Goal: Task Accomplishment & Management: Manage account settings

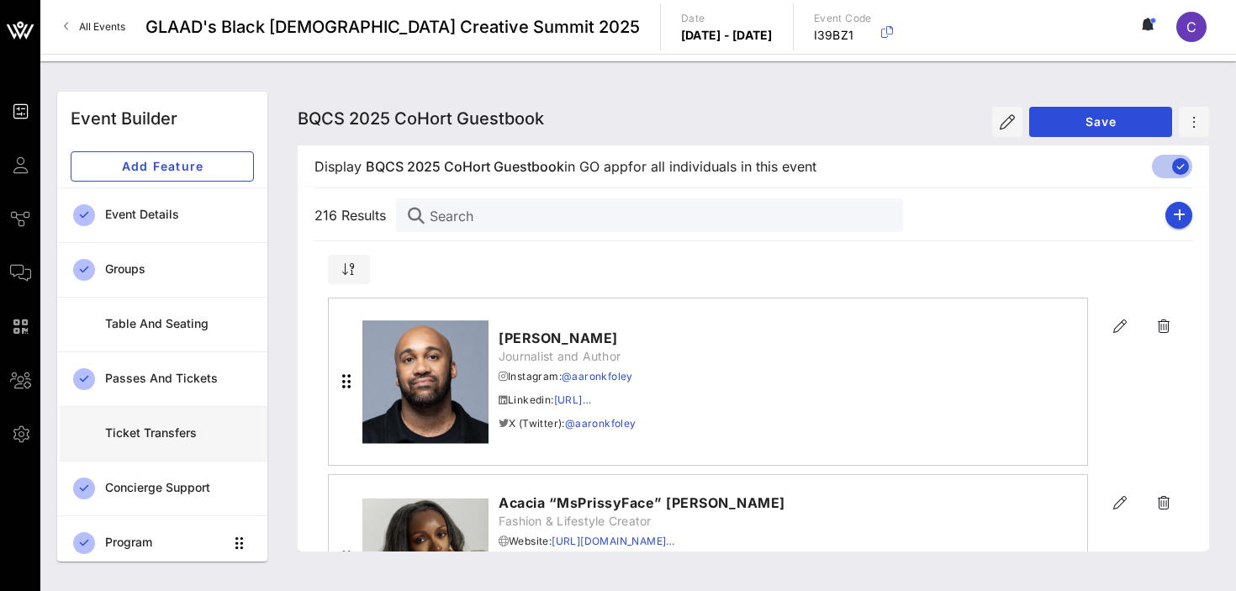
scroll to position [34180, 0]
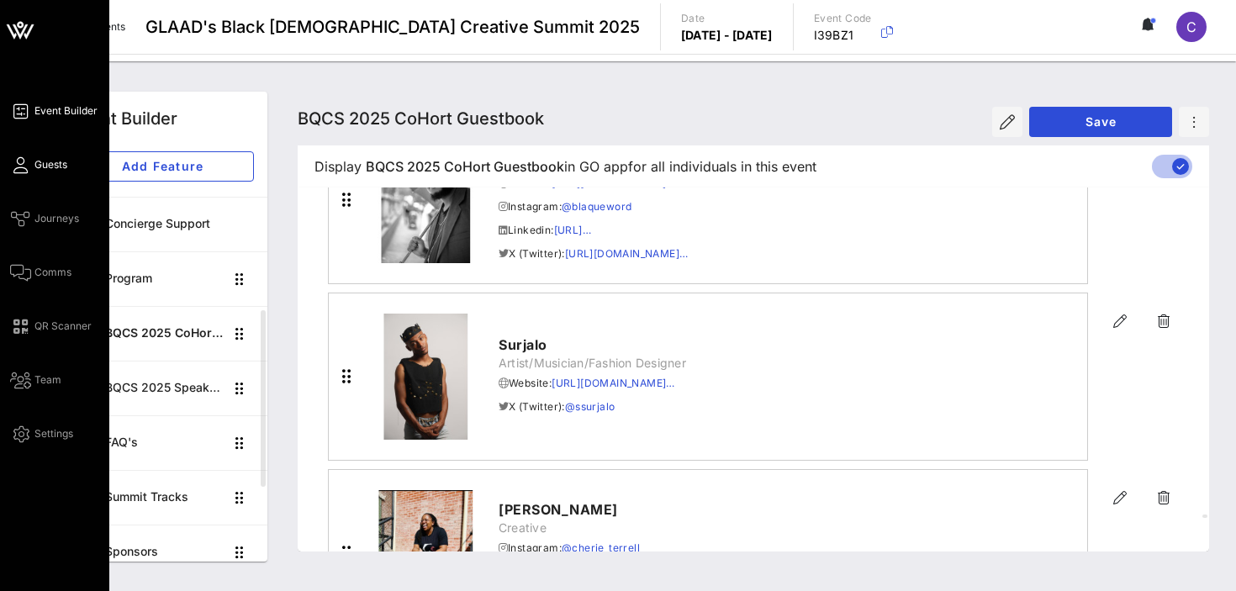
click at [24, 164] on icon at bounding box center [20, 165] width 21 height 3
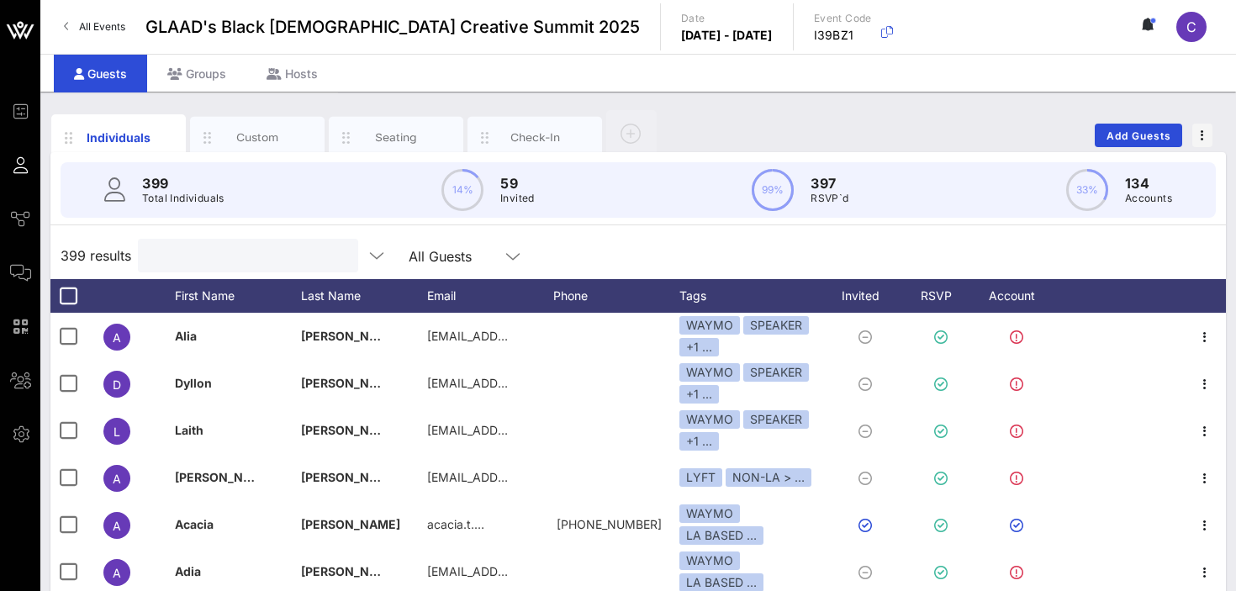
click at [232, 261] on input "text" at bounding box center [246, 256] width 197 height 22
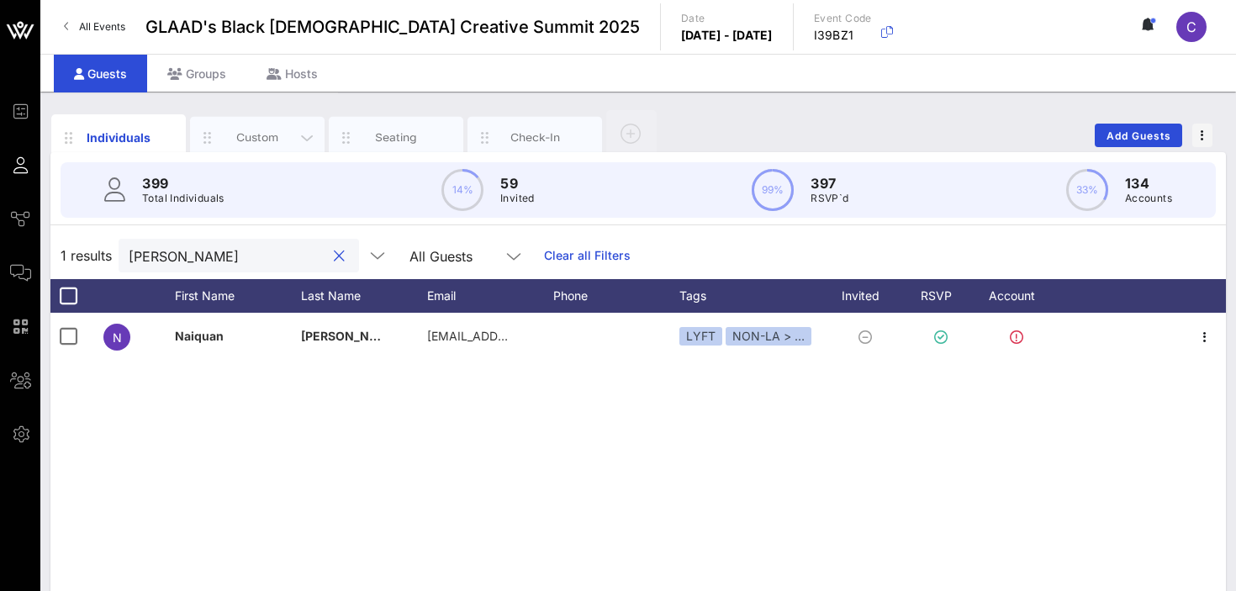
type input "[PERSON_NAME]"
click at [255, 135] on div "Custom" at bounding box center [257, 137] width 75 height 16
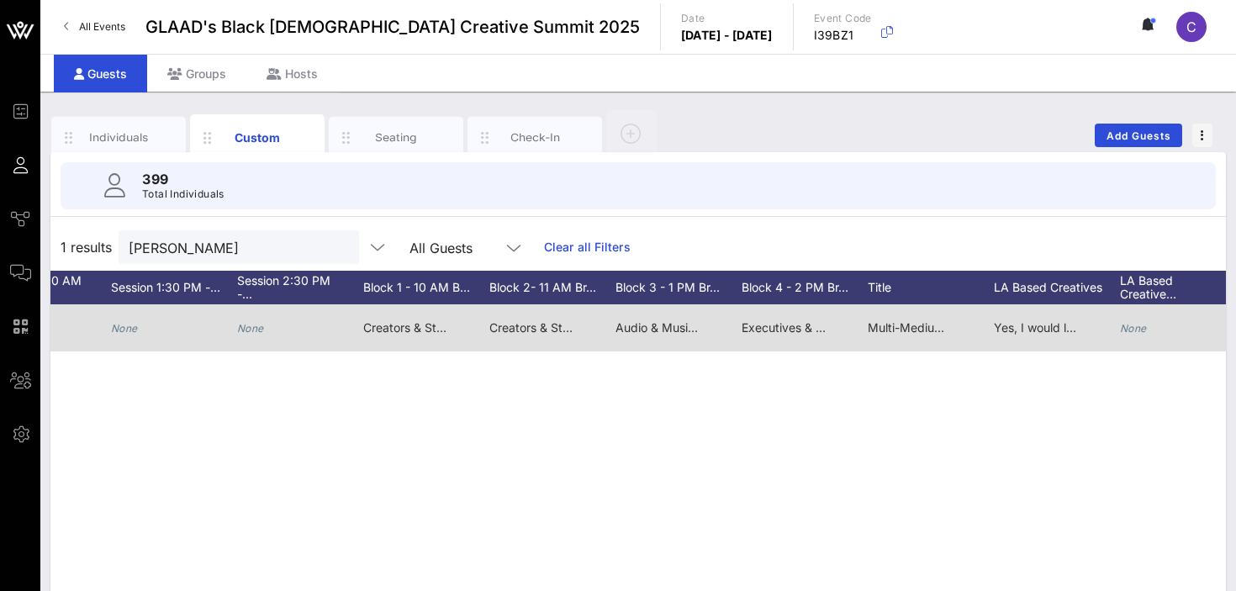
scroll to position [0, 1853]
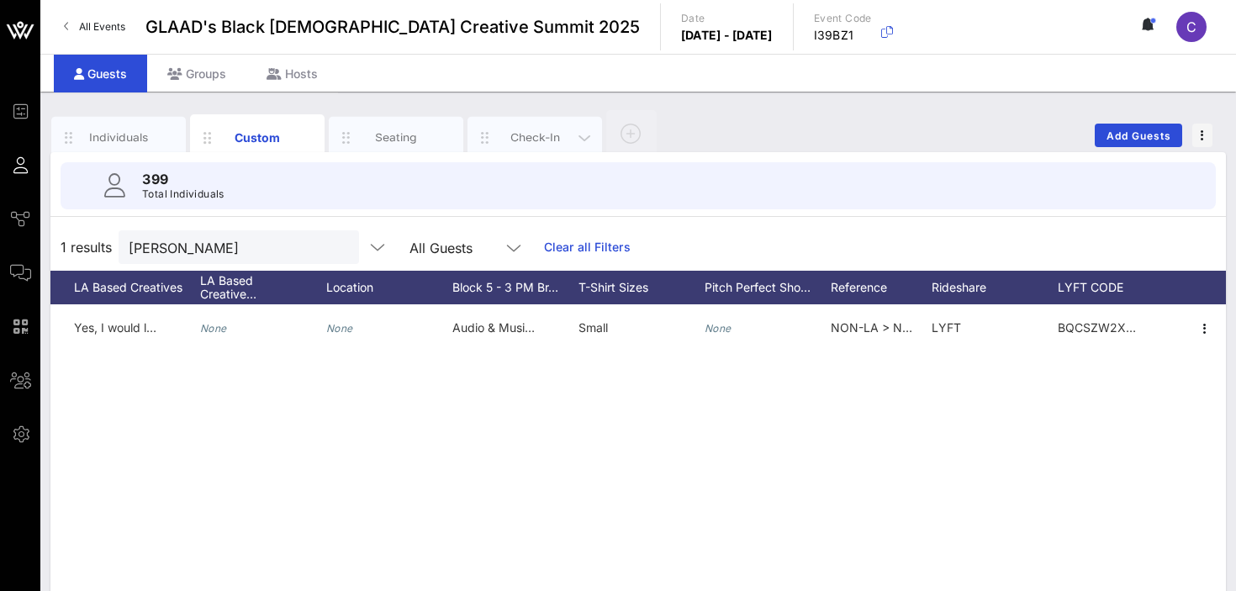
click at [520, 133] on div "Check-In" at bounding box center [535, 137] width 75 height 16
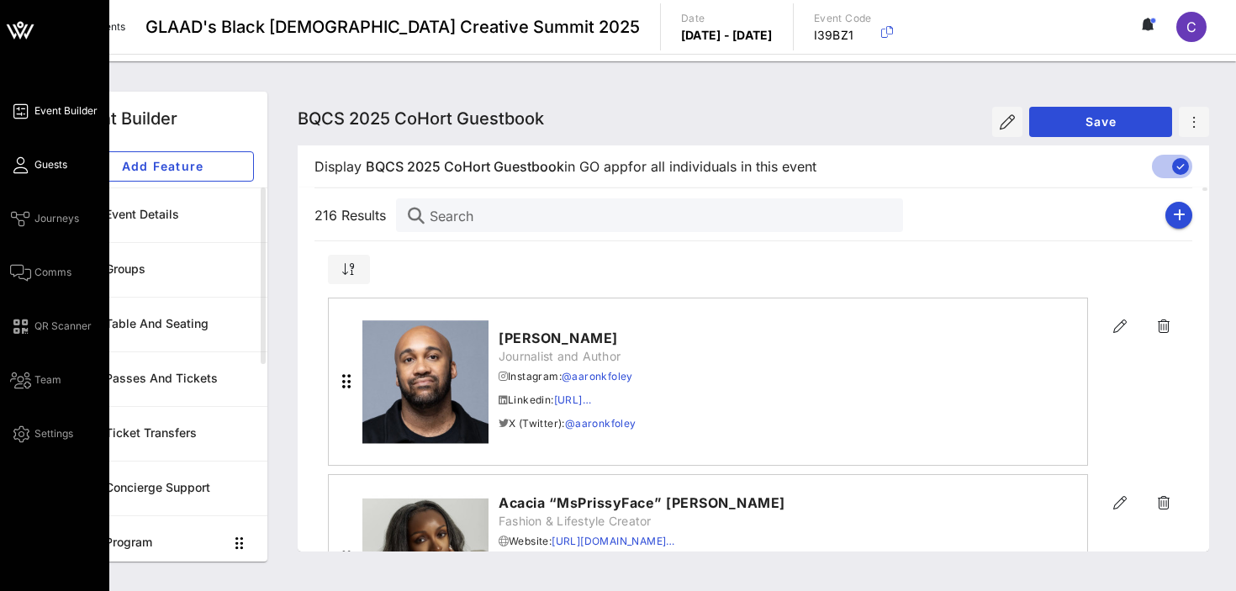
click at [38, 162] on span "Guests" at bounding box center [50, 164] width 33 height 15
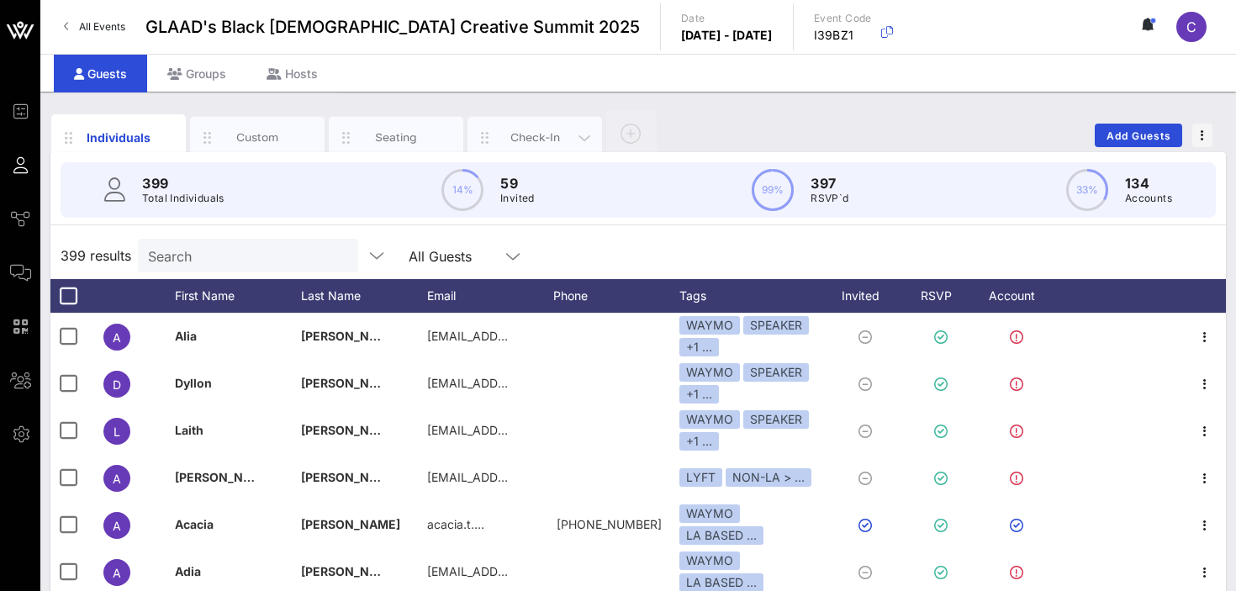
click at [524, 144] on div "Check-In" at bounding box center [535, 137] width 75 height 16
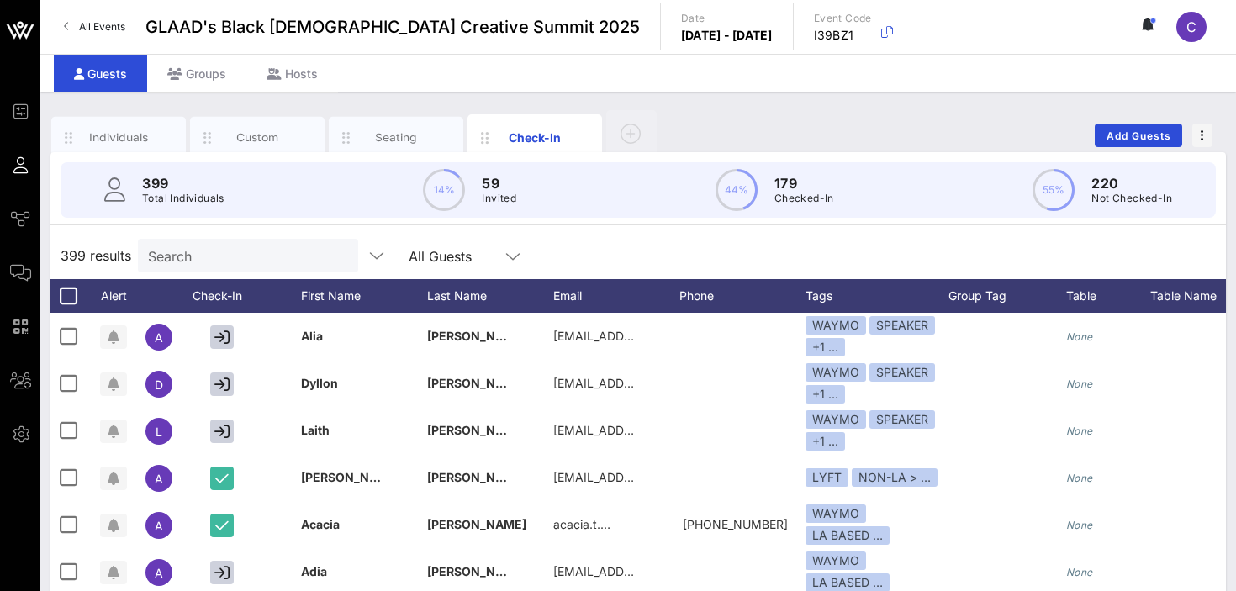
click at [254, 261] on input "Search" at bounding box center [246, 256] width 197 height 22
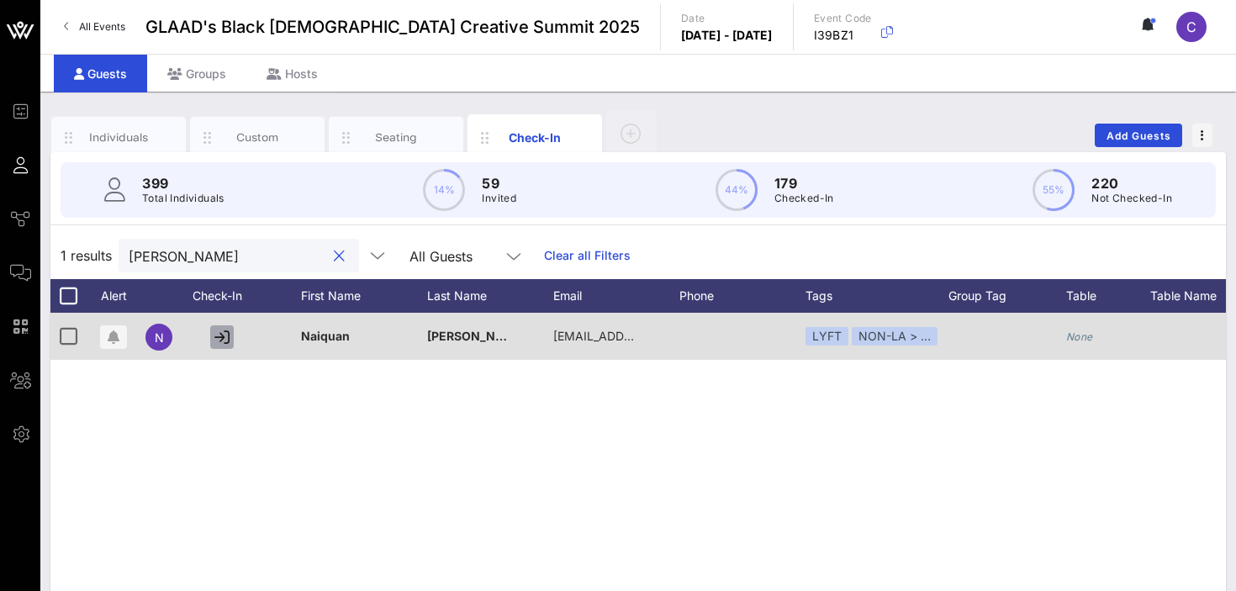
click at [226, 327] on button "button" at bounding box center [222, 337] width 24 height 24
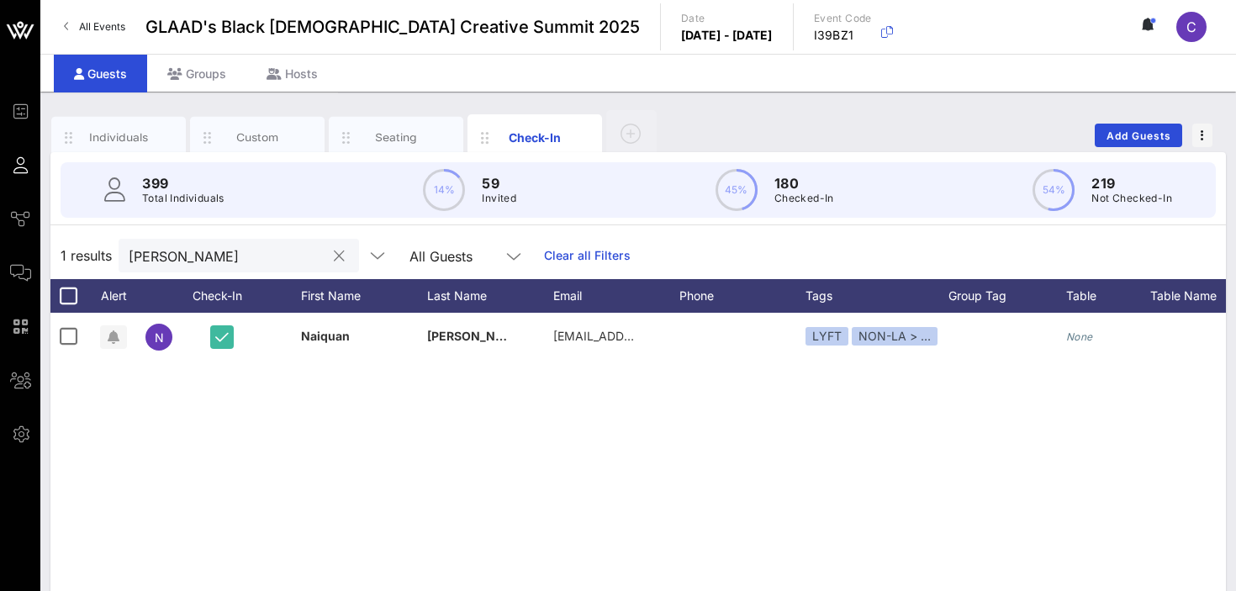
click at [228, 271] on div "[PERSON_NAME]" at bounding box center [227, 256] width 197 height 34
click at [197, 257] on input "[PERSON_NAME]" at bounding box center [227, 256] width 197 height 22
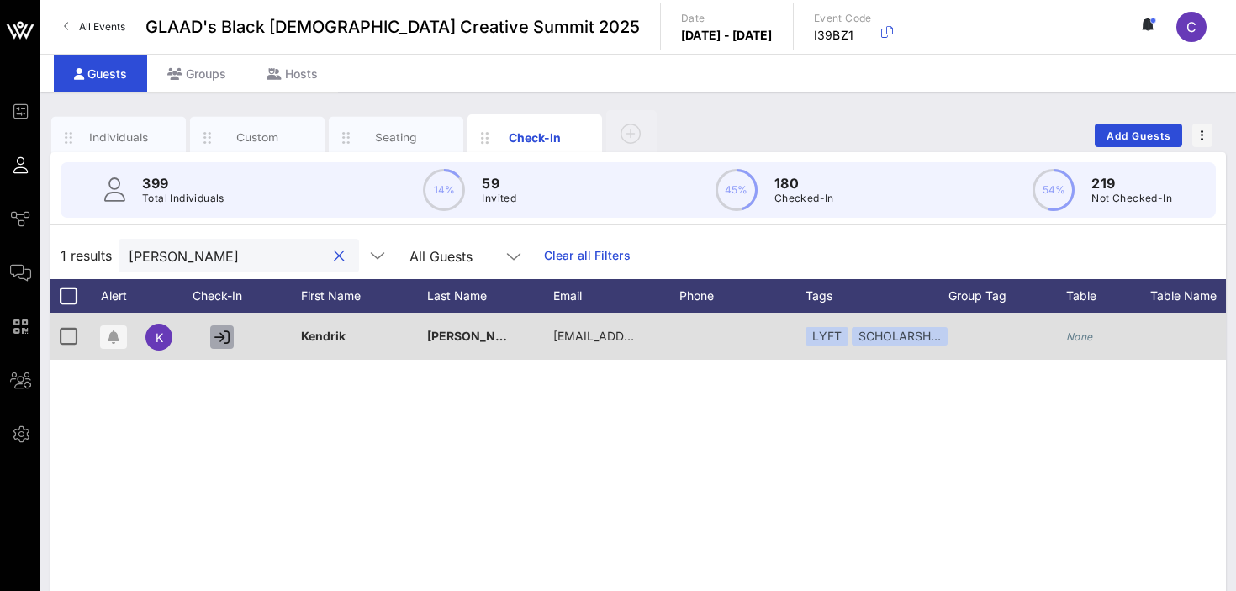
click at [230, 330] on button "button" at bounding box center [222, 337] width 24 height 24
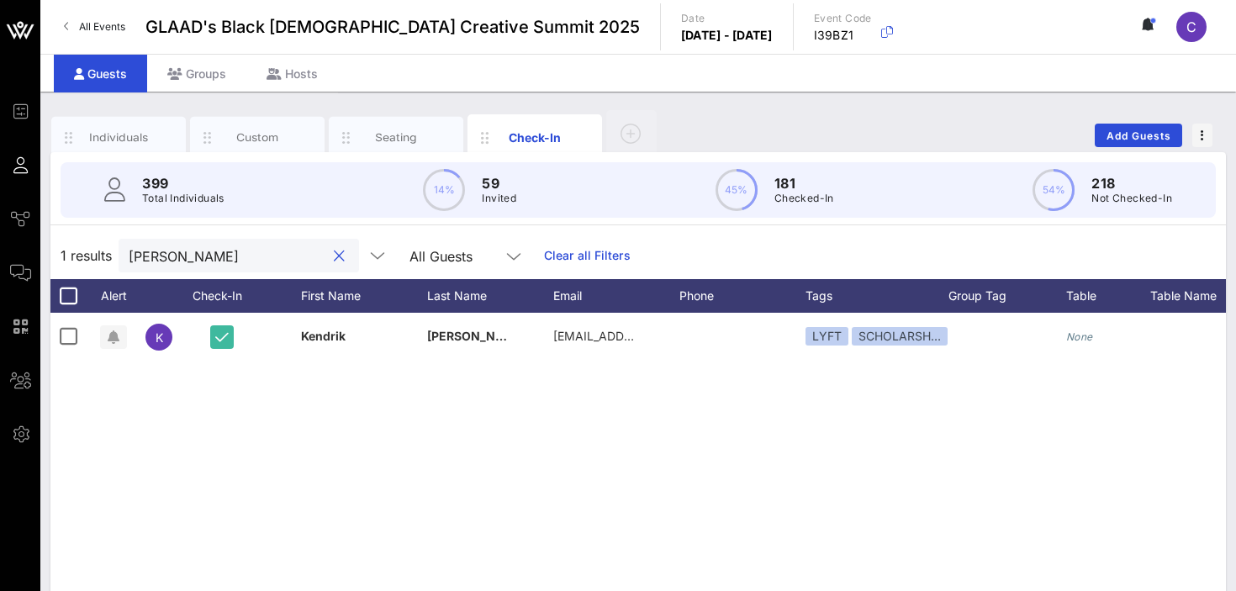
click at [203, 260] on input "[PERSON_NAME]" at bounding box center [227, 256] width 197 height 22
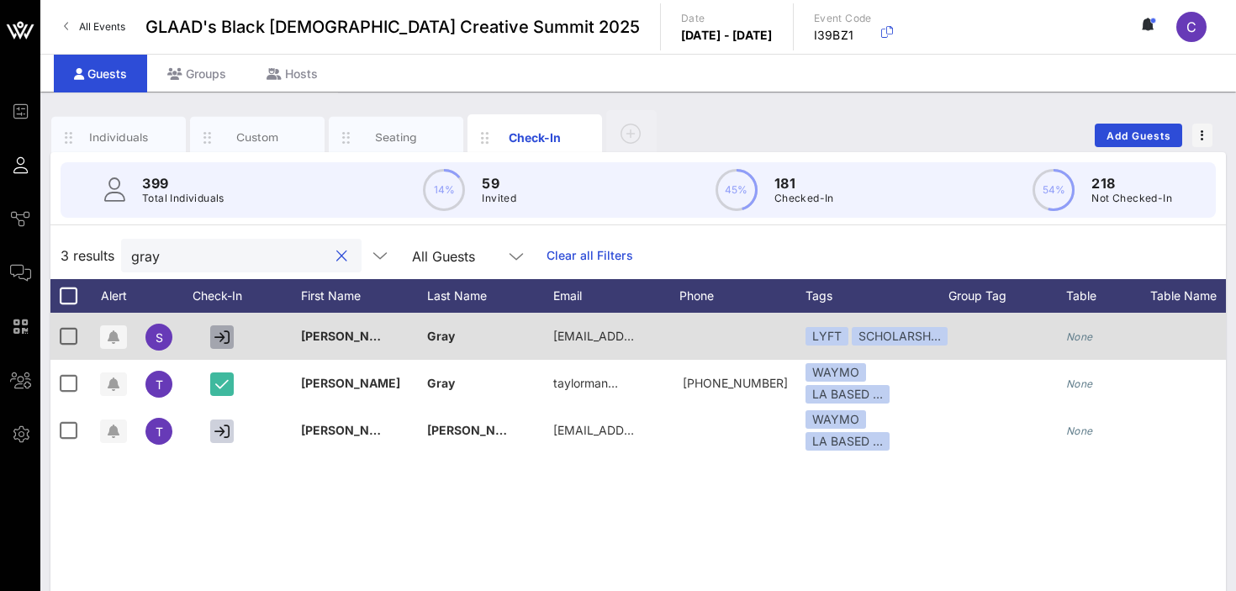
click at [217, 333] on icon "button" at bounding box center [221, 337] width 15 height 15
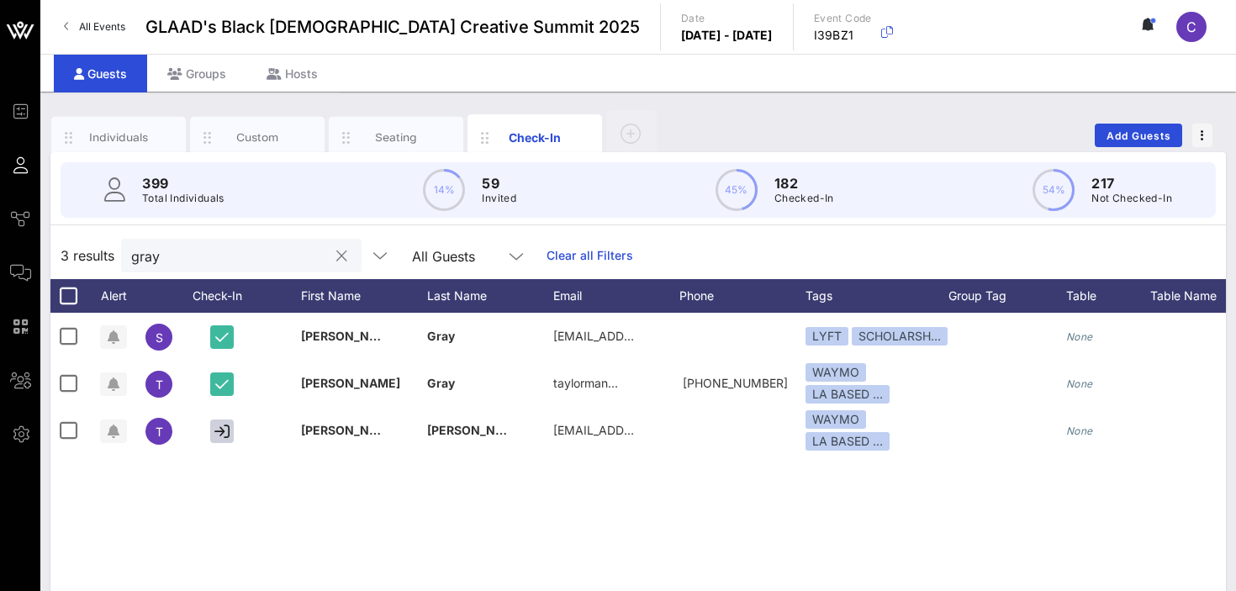
click at [194, 261] on input "gray" at bounding box center [229, 256] width 197 height 22
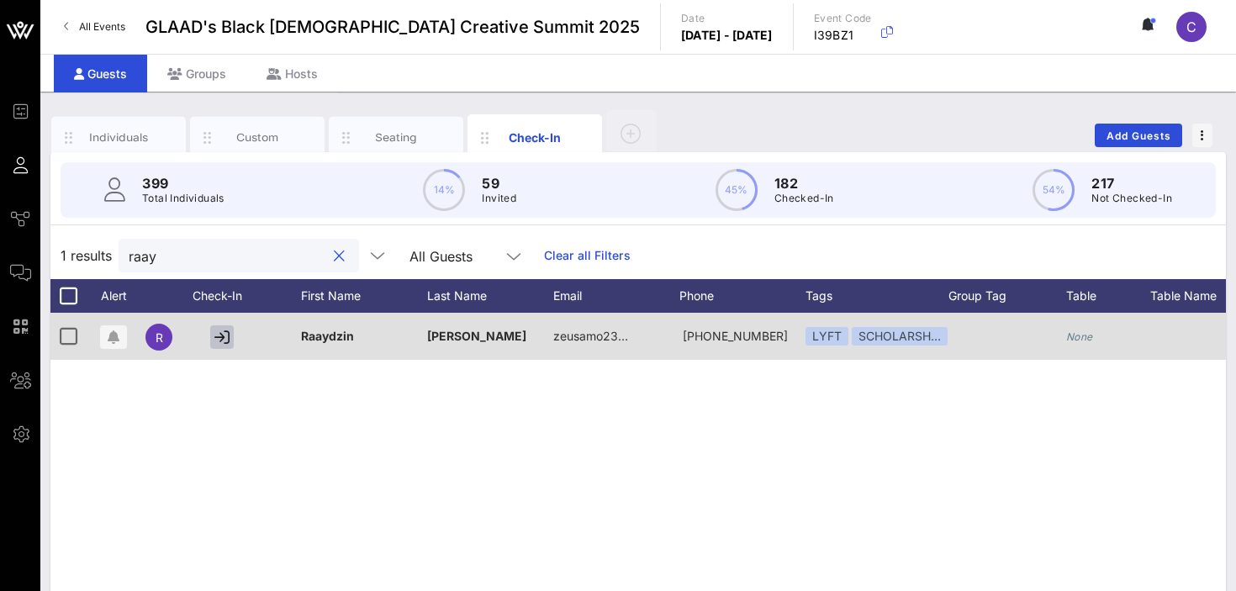
type input "raay"
click at [220, 335] on icon "button" at bounding box center [221, 337] width 15 height 15
